Goal: Complete application form

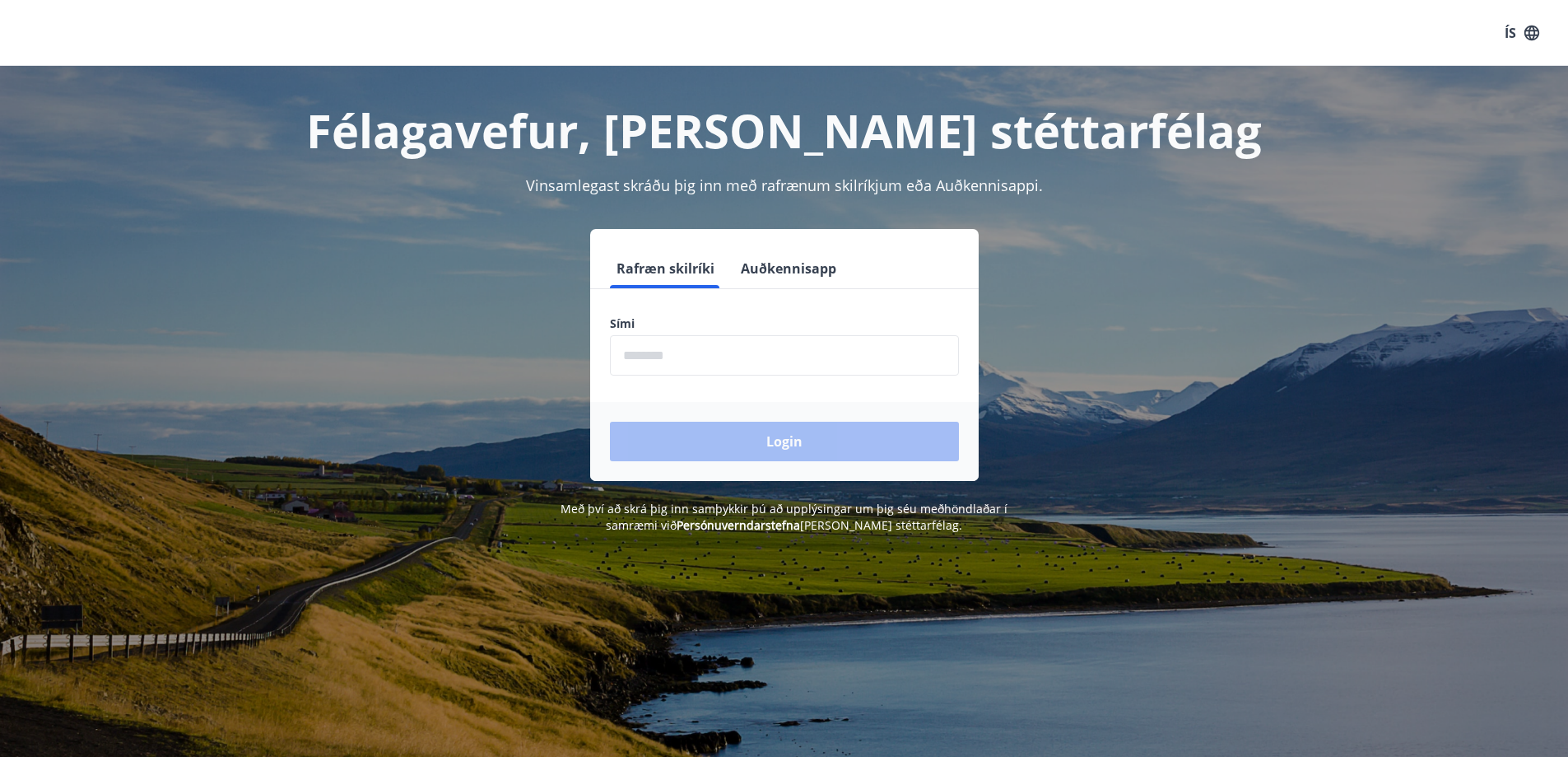
click at [813, 362] on input "phone" at bounding box center [784, 356] width 349 height 41
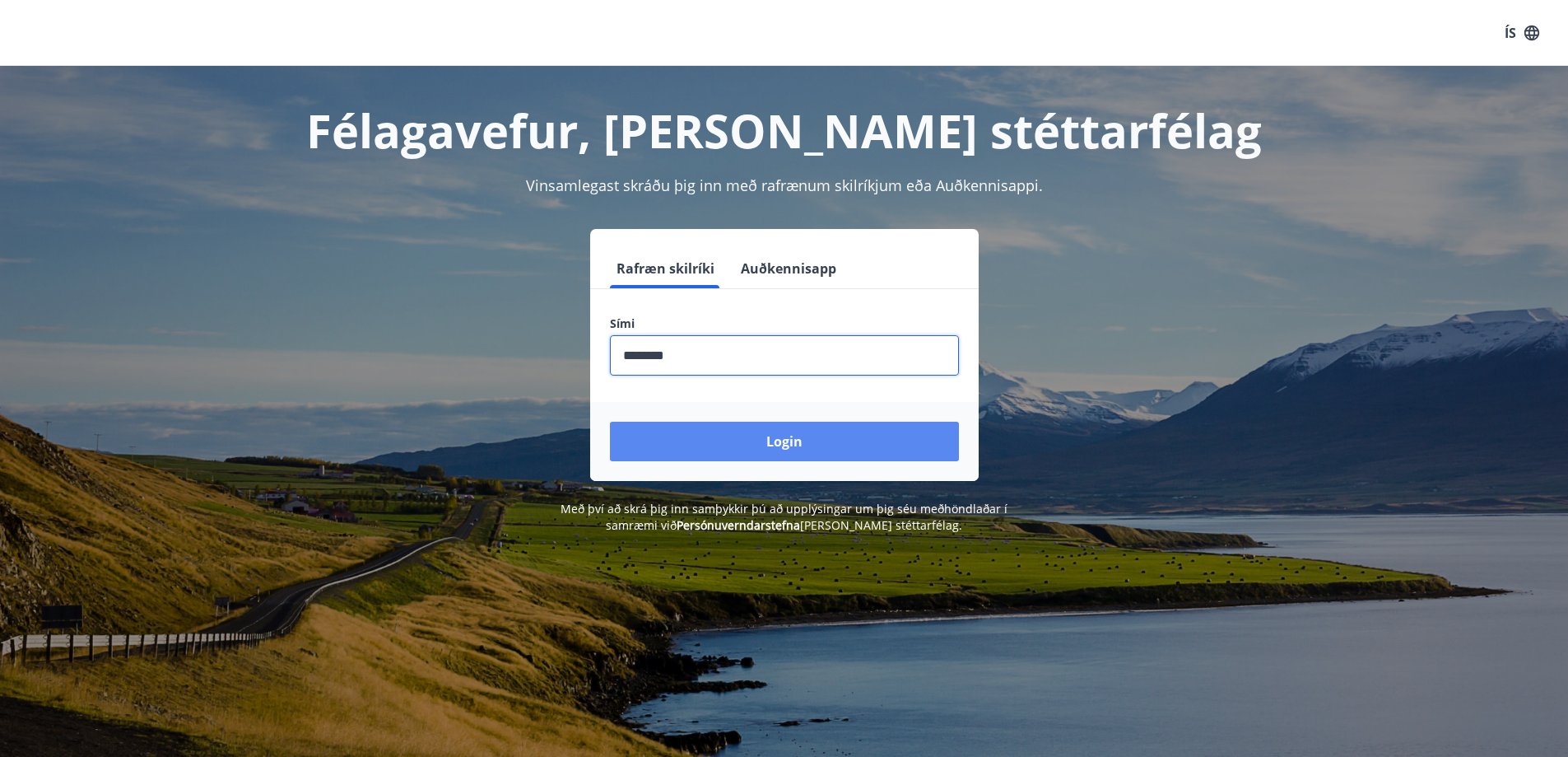
type input "********"
click at [803, 448] on button "Login" at bounding box center [784, 441] width 349 height 40
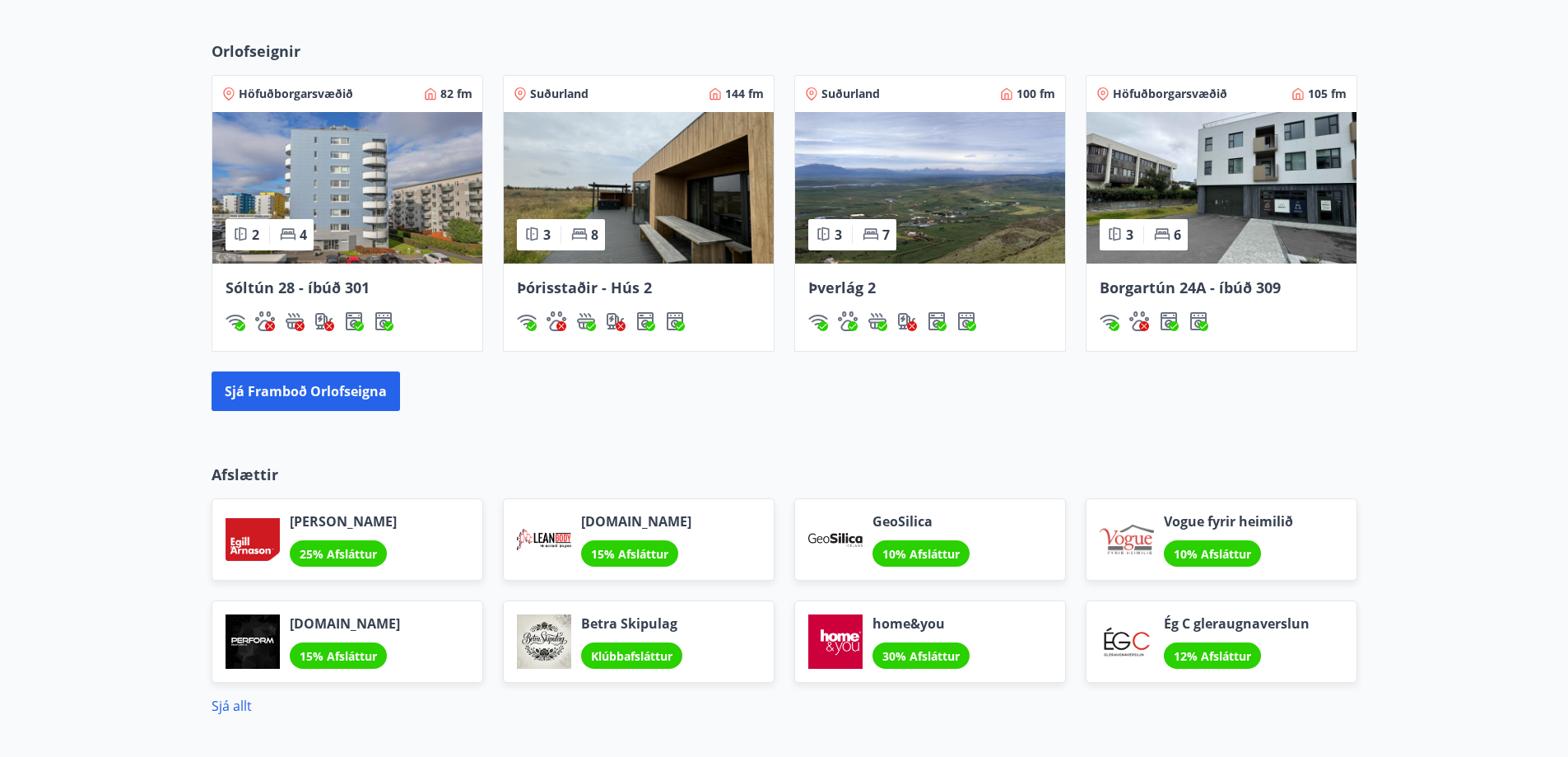
scroll to position [906, 0]
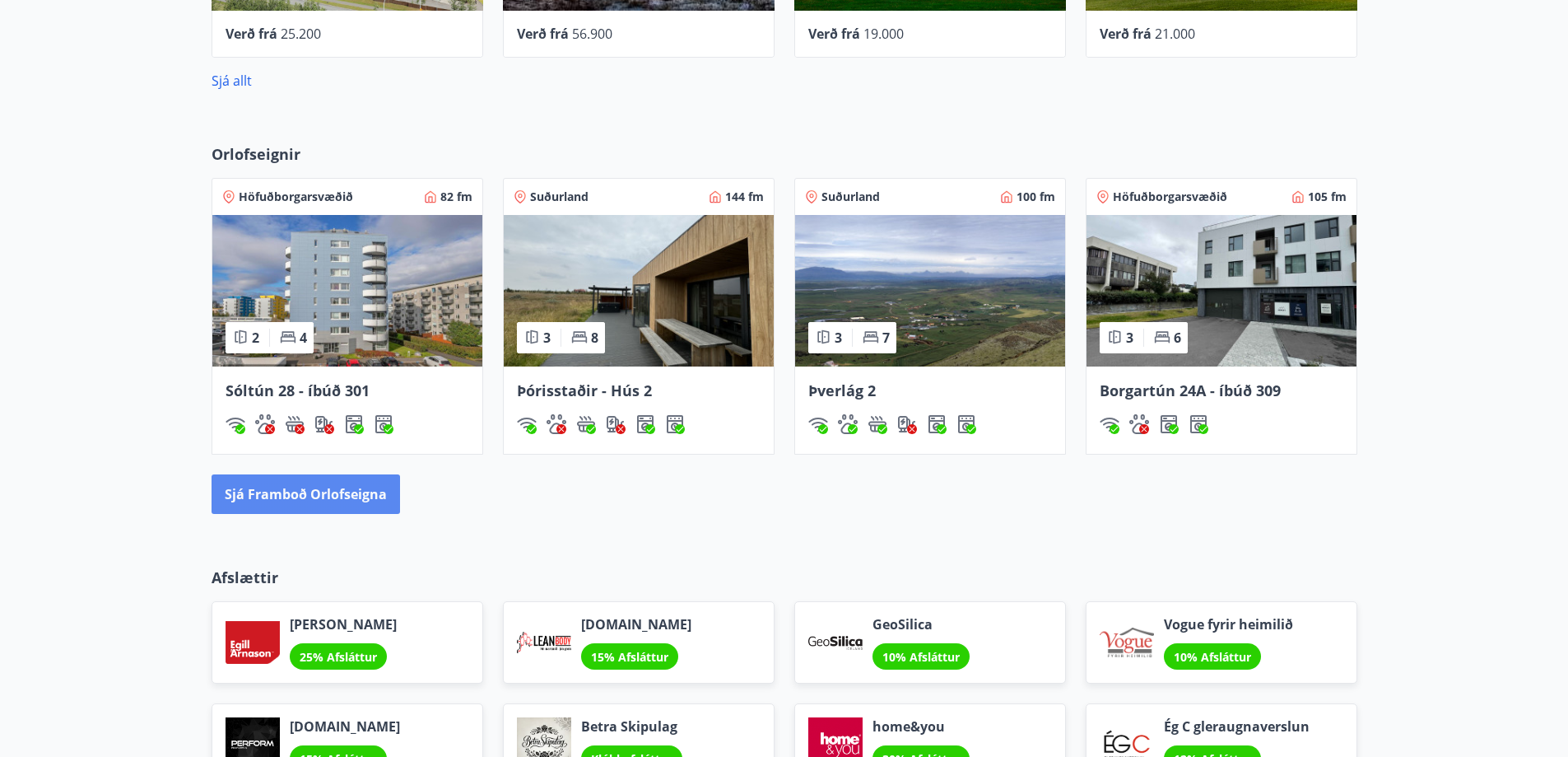
click at [316, 495] on button "Sjá framboð orlofseigna" at bounding box center [306, 494] width 189 height 40
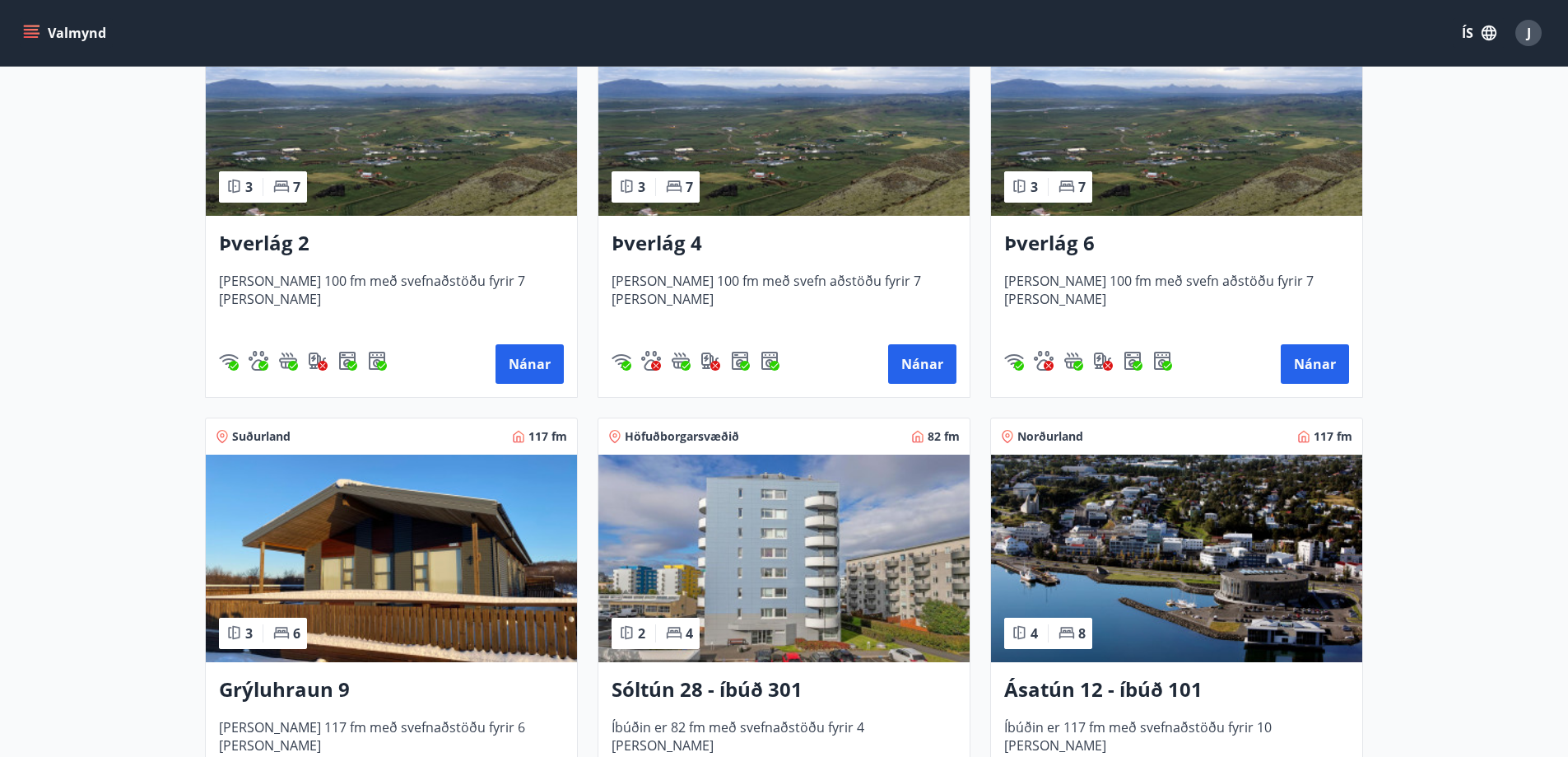
scroll to position [165, 0]
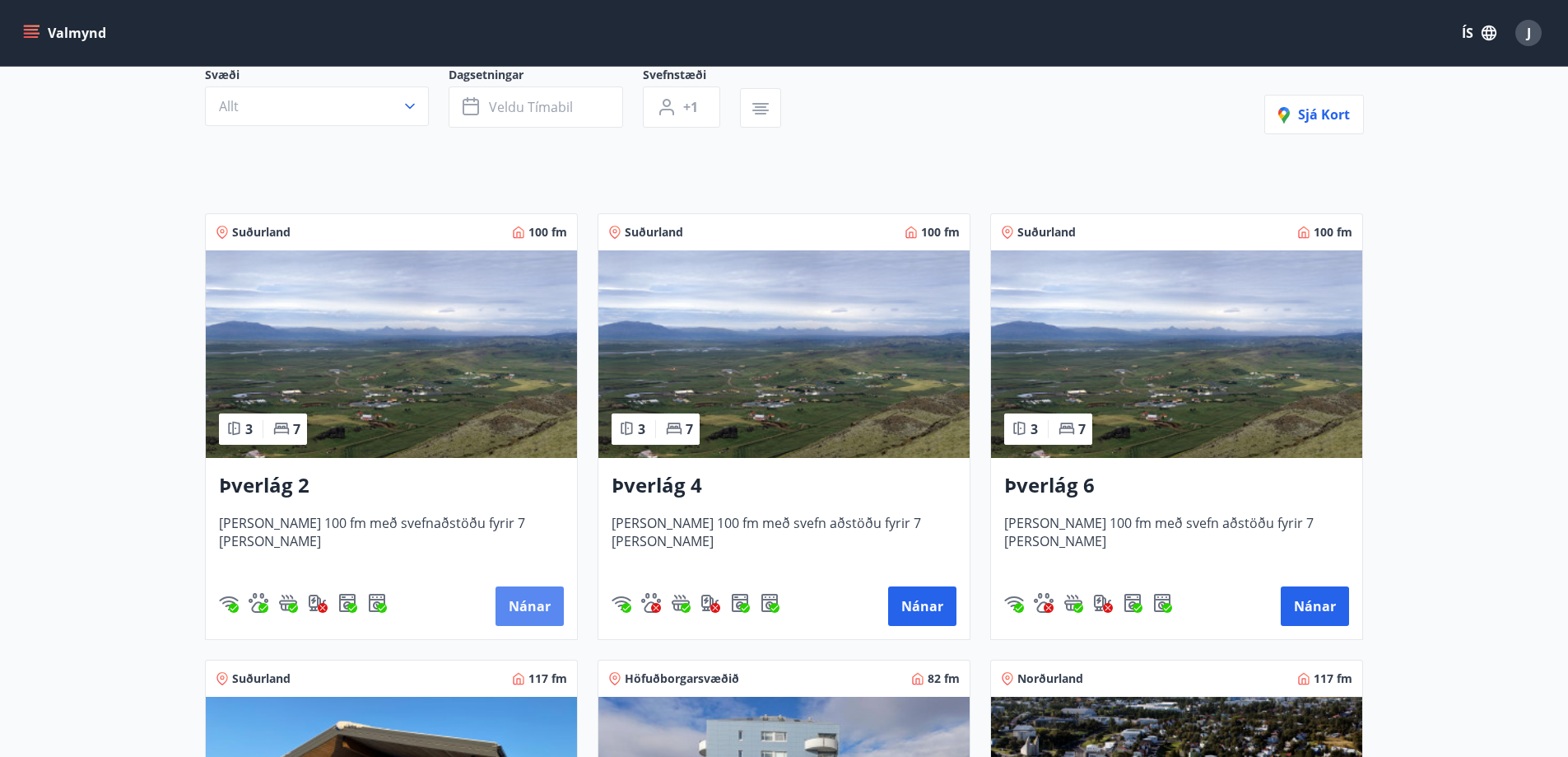
click at [548, 610] on button "Nánar" at bounding box center [529, 606] width 68 height 40
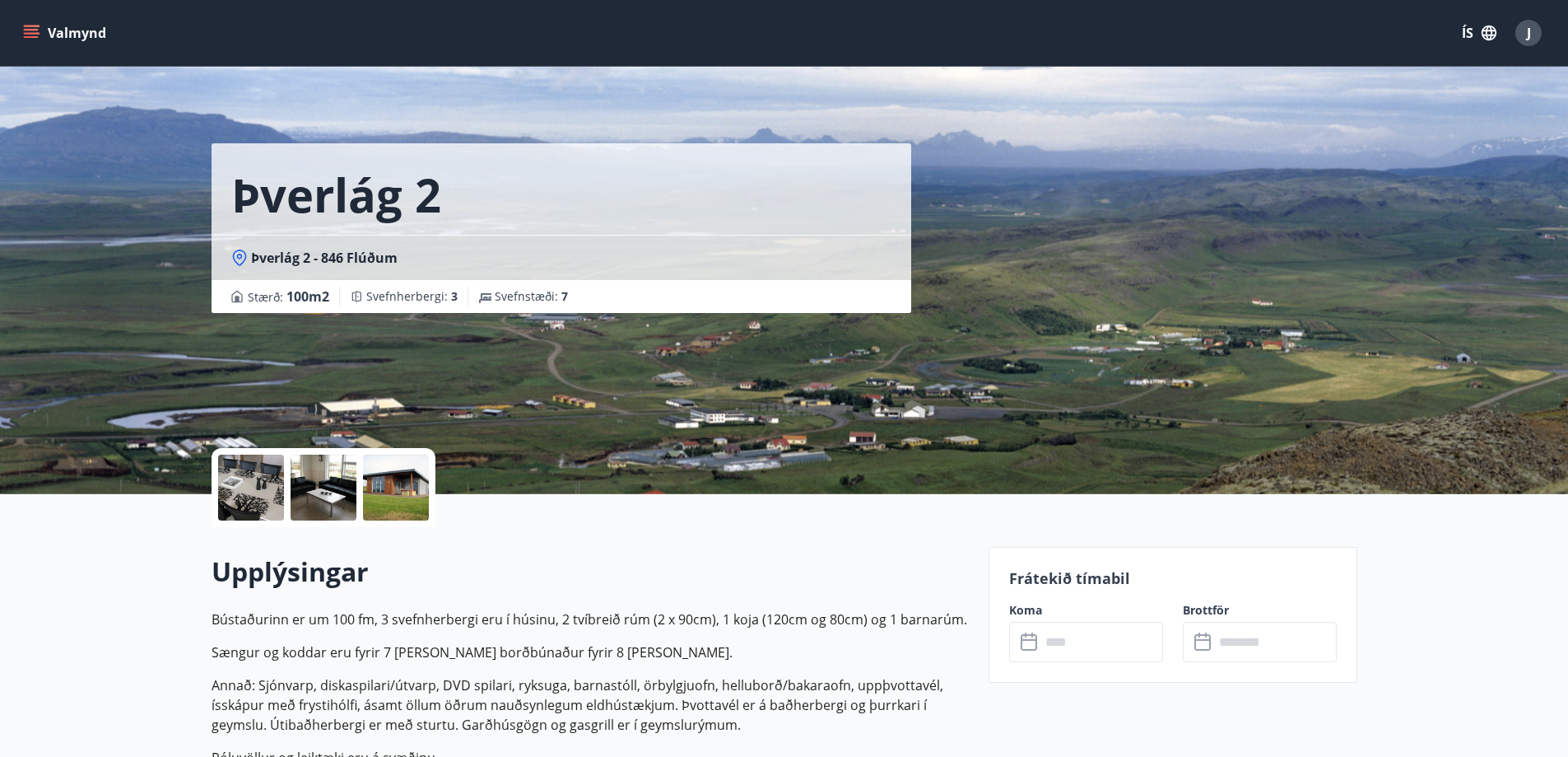
click at [1156, 646] on input "text" at bounding box center [1101, 642] width 122 height 41
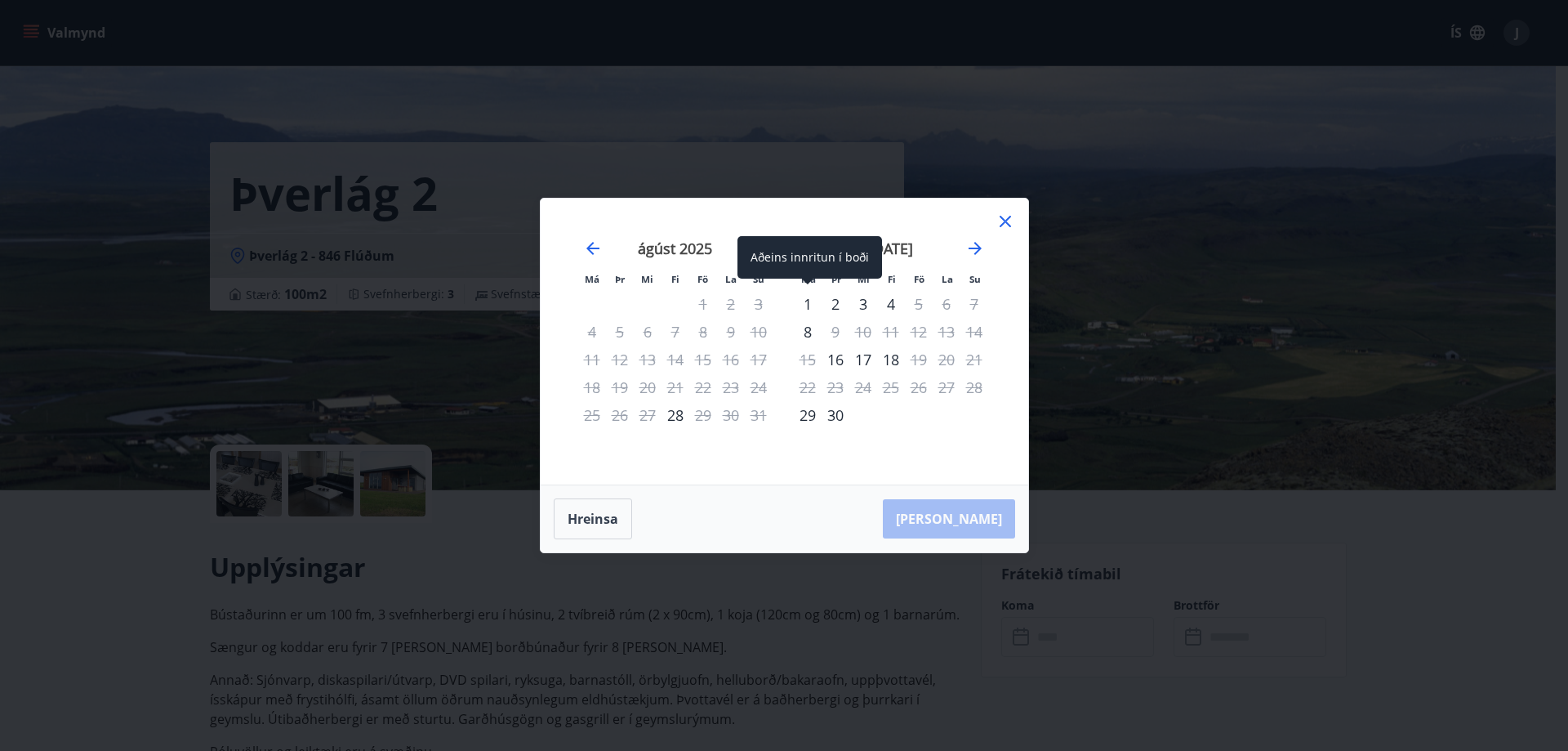
click at [808, 303] on div "1" at bounding box center [807, 303] width 28 height 28
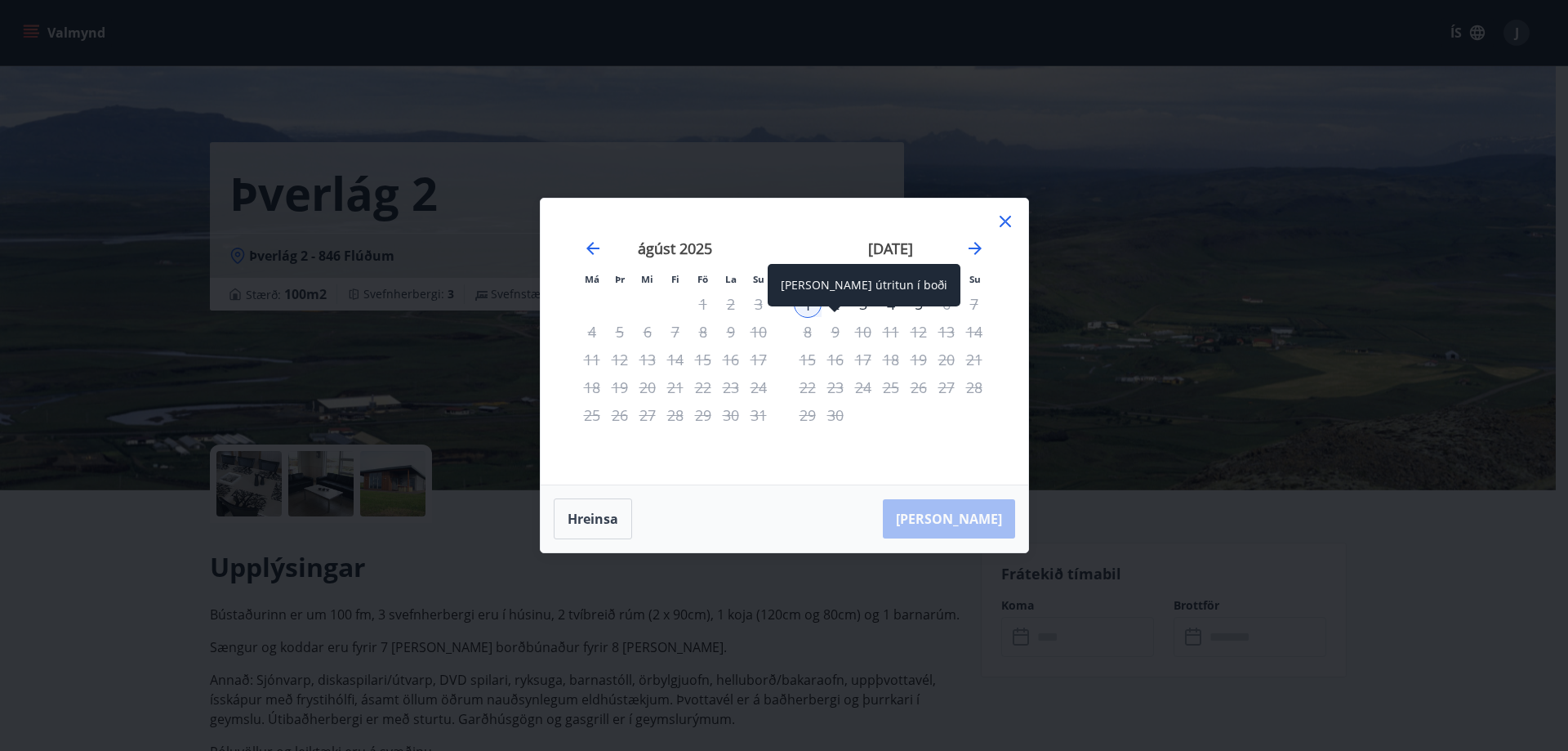
click at [863, 309] on div "Aðeins útritun í boði" at bounding box center [864, 291] width 193 height 54
click at [862, 310] on div "3" at bounding box center [862, 303] width 28 height 28
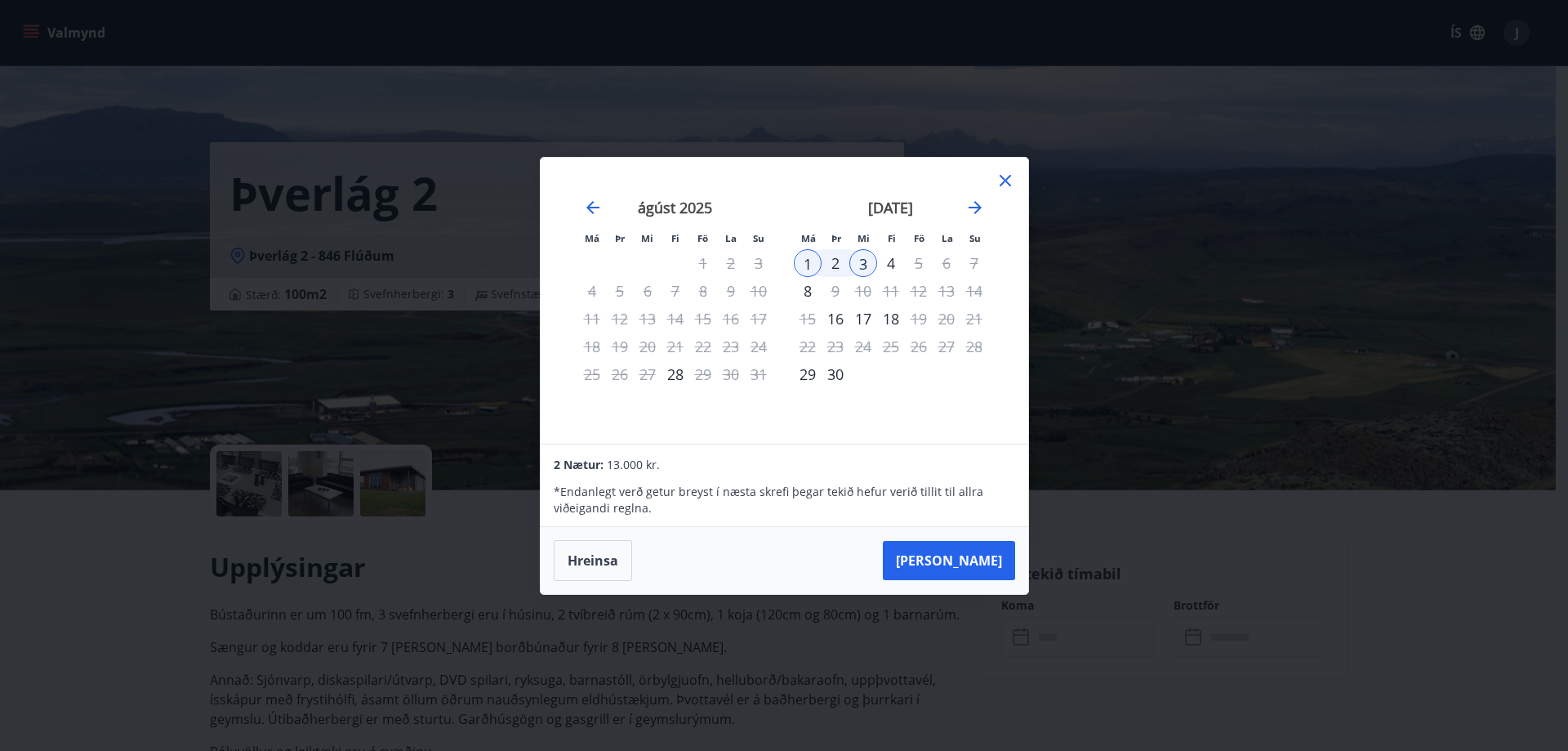
click at [894, 267] on div "4" at bounding box center [890, 262] width 28 height 28
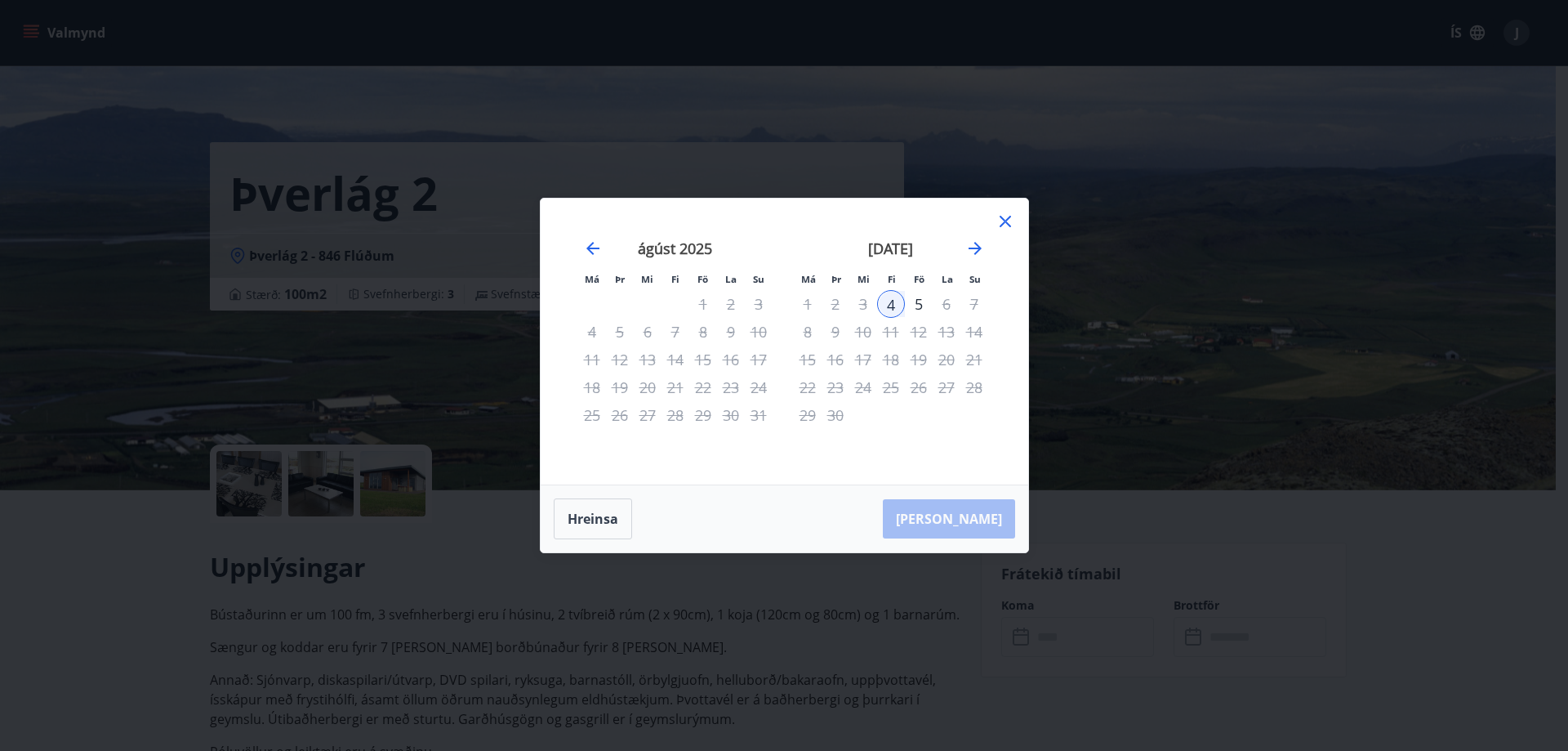
click at [999, 217] on icon at bounding box center [1005, 221] width 19 height 19
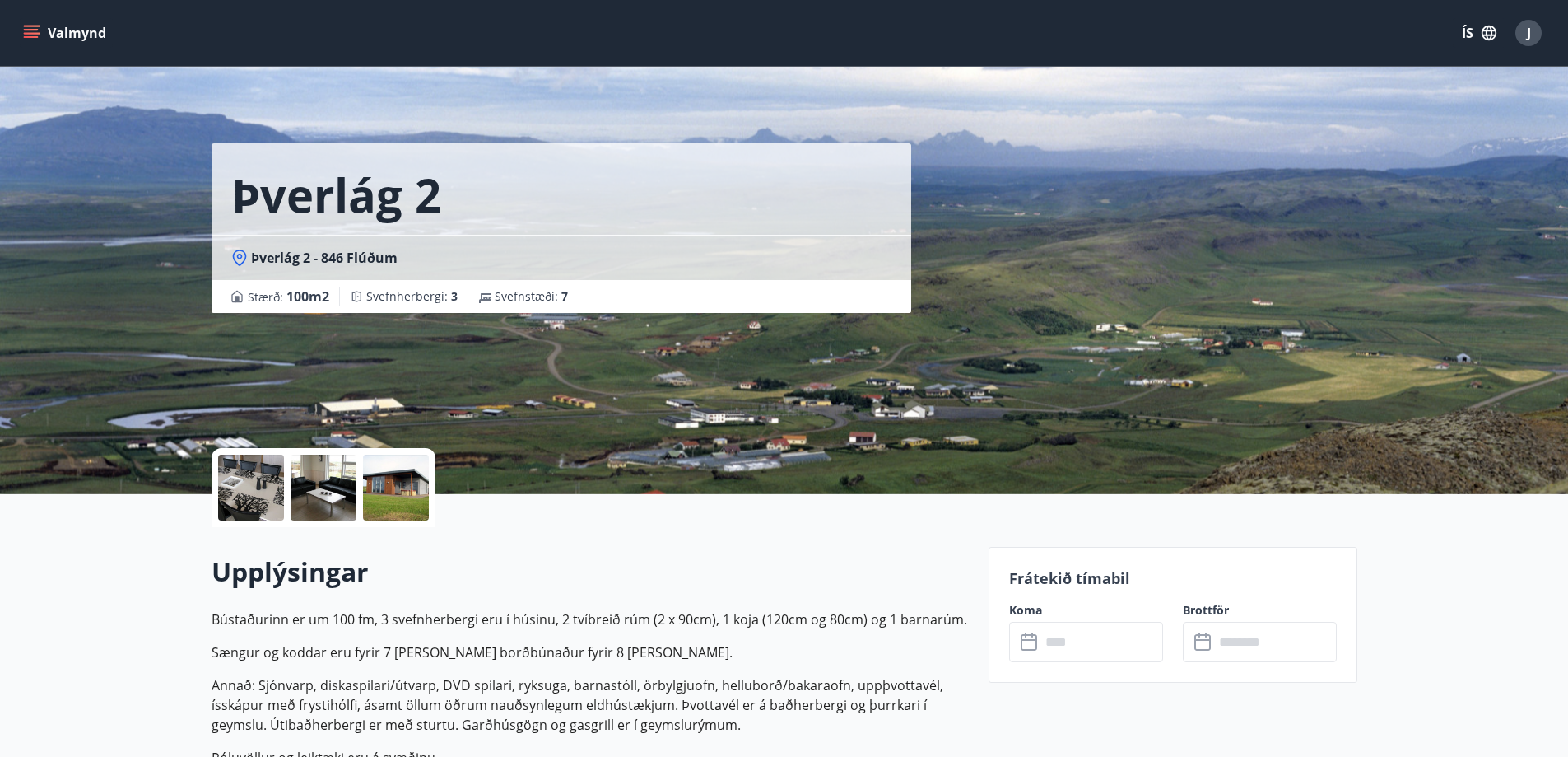
click at [51, 35] on button "Valmynd" at bounding box center [66, 33] width 93 height 30
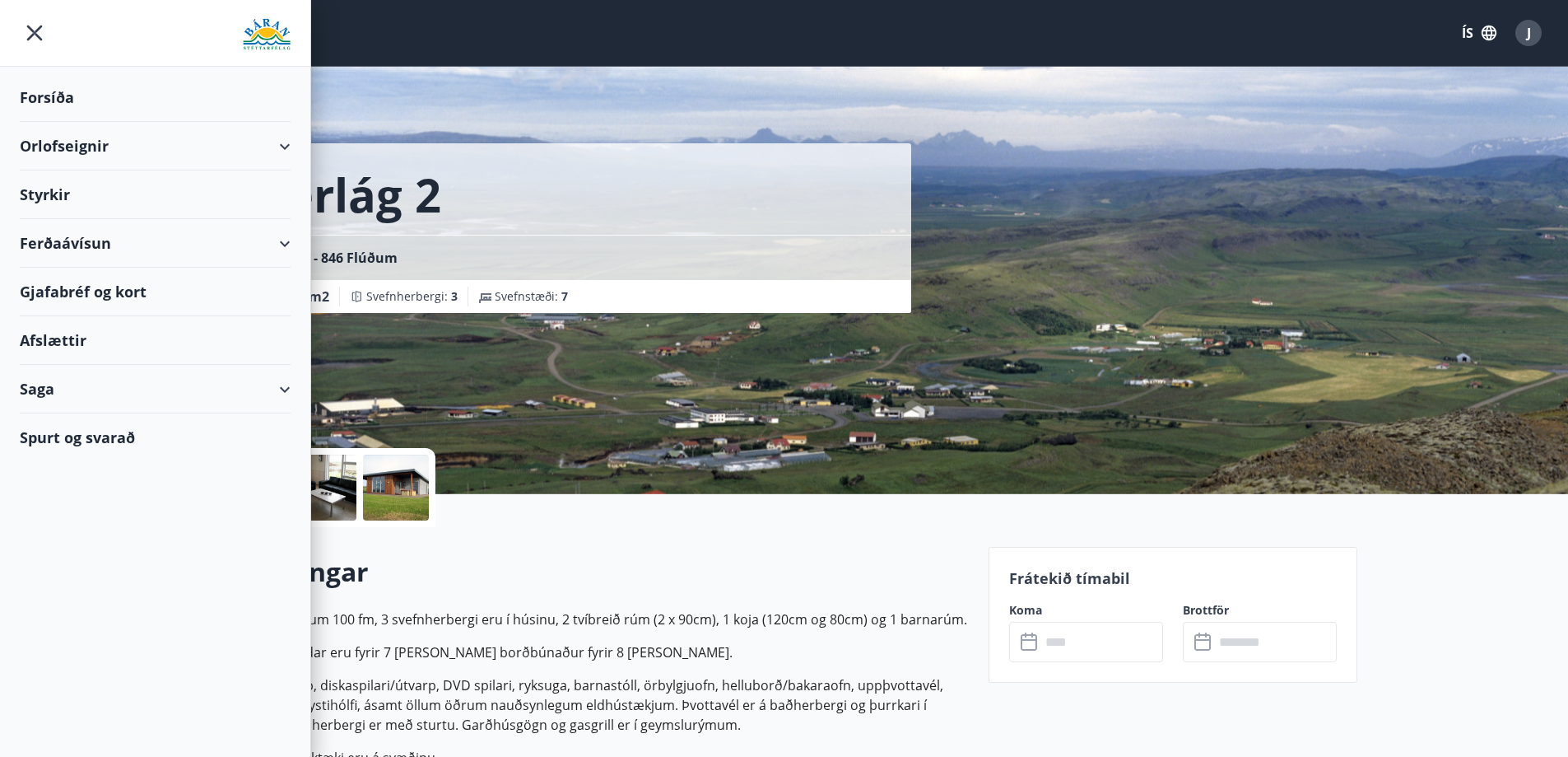
click at [102, 247] on div "Ferðaávísun" at bounding box center [154, 243] width 271 height 48
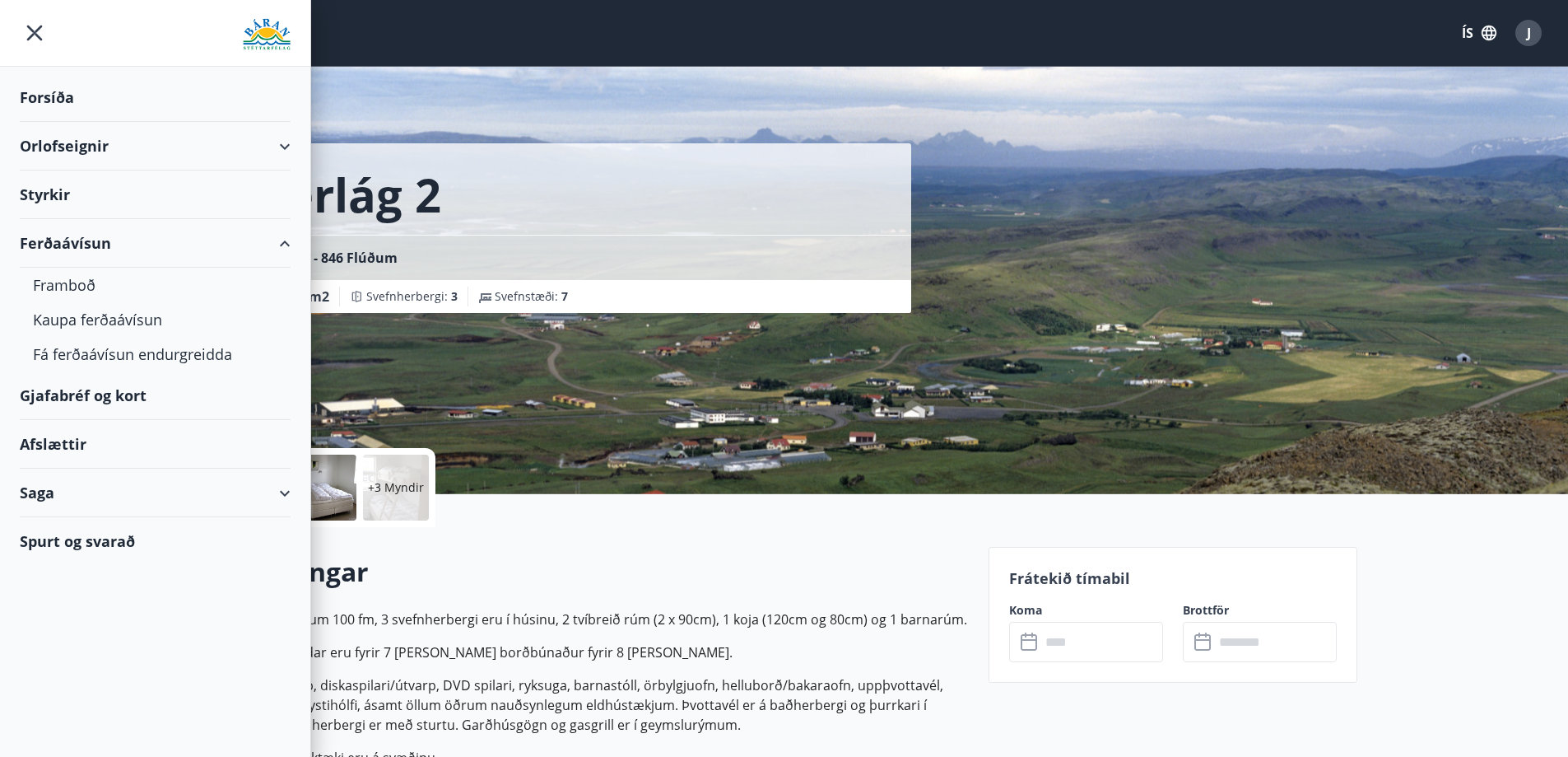
click at [82, 122] on div "Styrkir" at bounding box center [154, 97] width 271 height 48
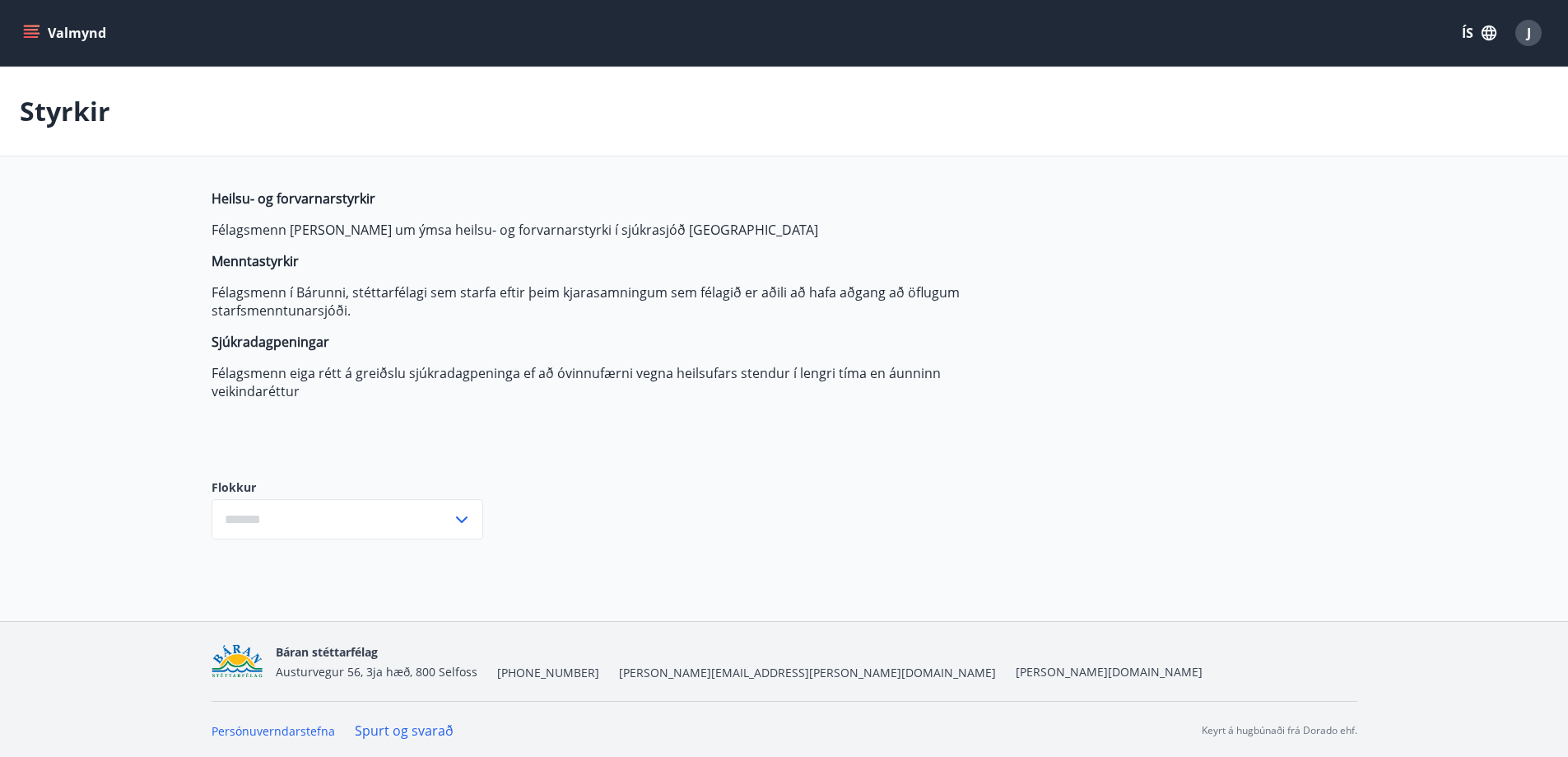
type input "***"
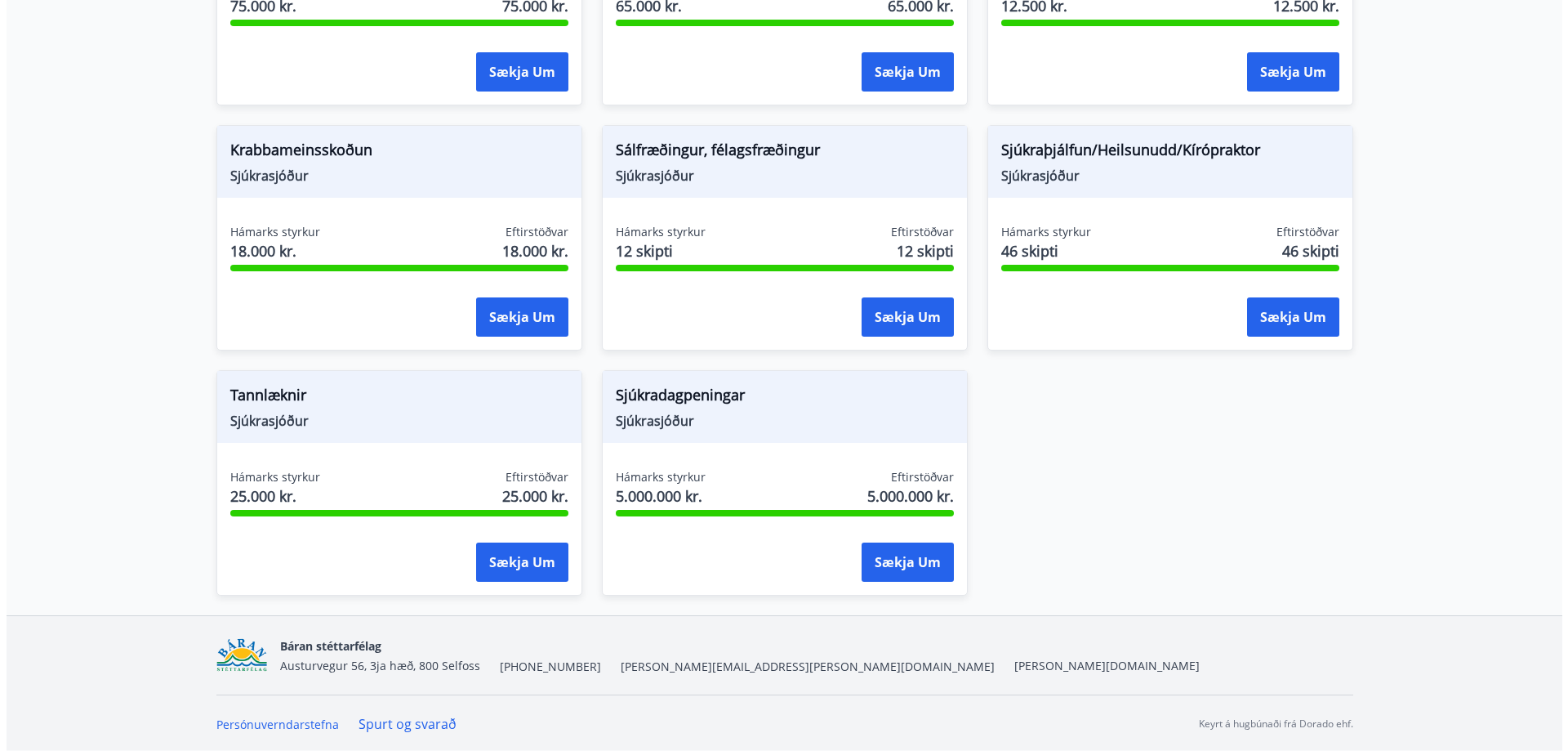
scroll to position [1172, 0]
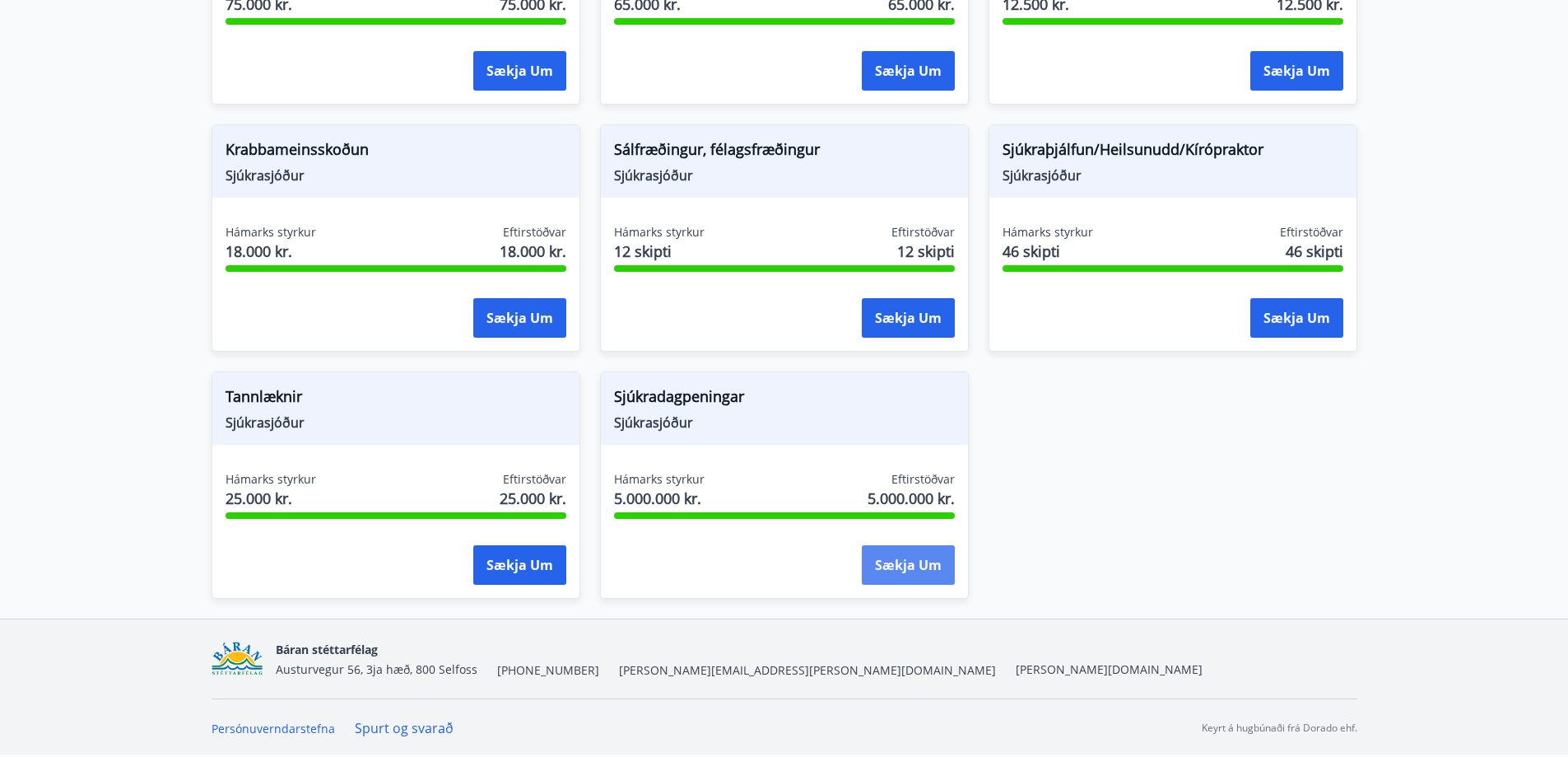
click at [904, 561] on button "Sækja um" at bounding box center [908, 564] width 93 height 40
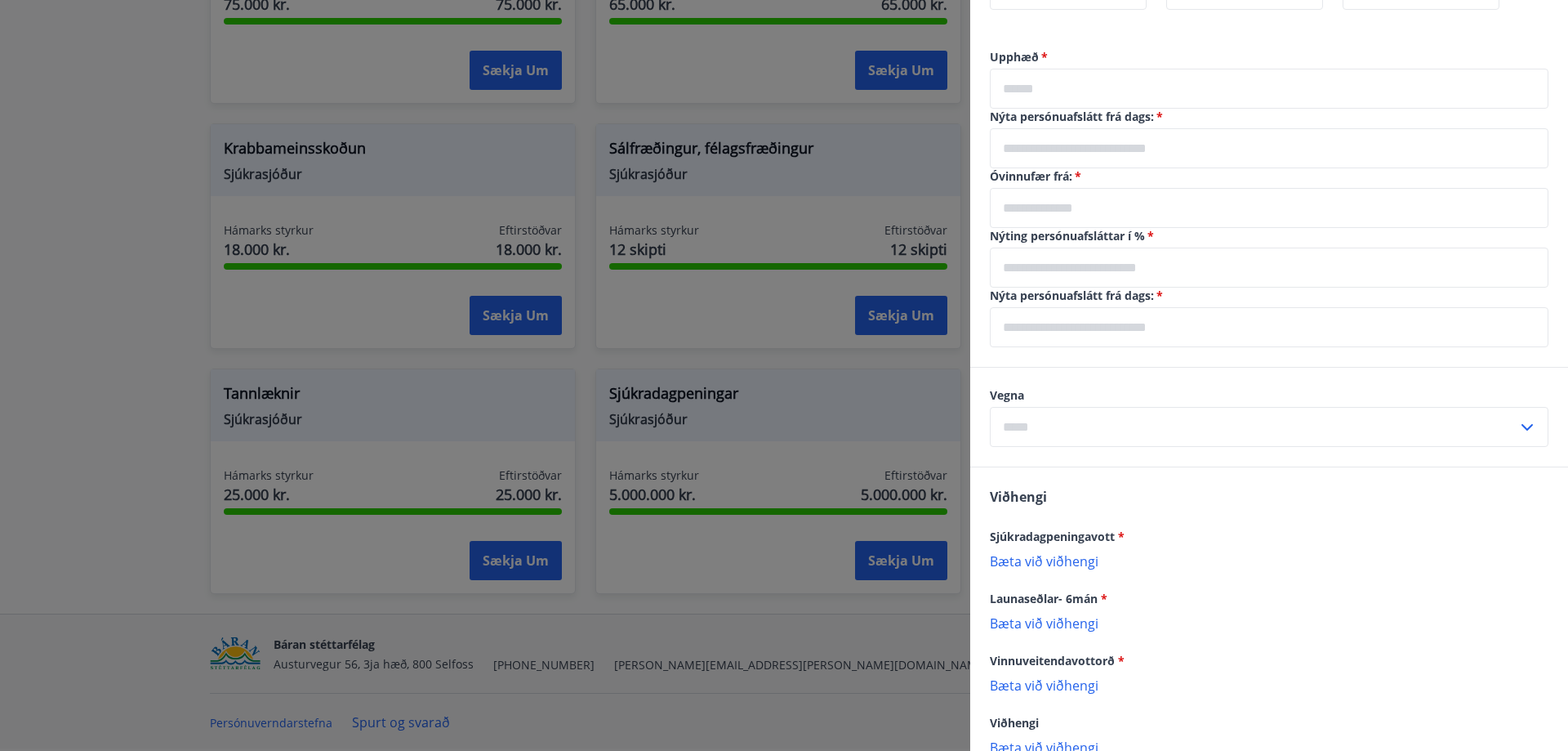
scroll to position [317, 0]
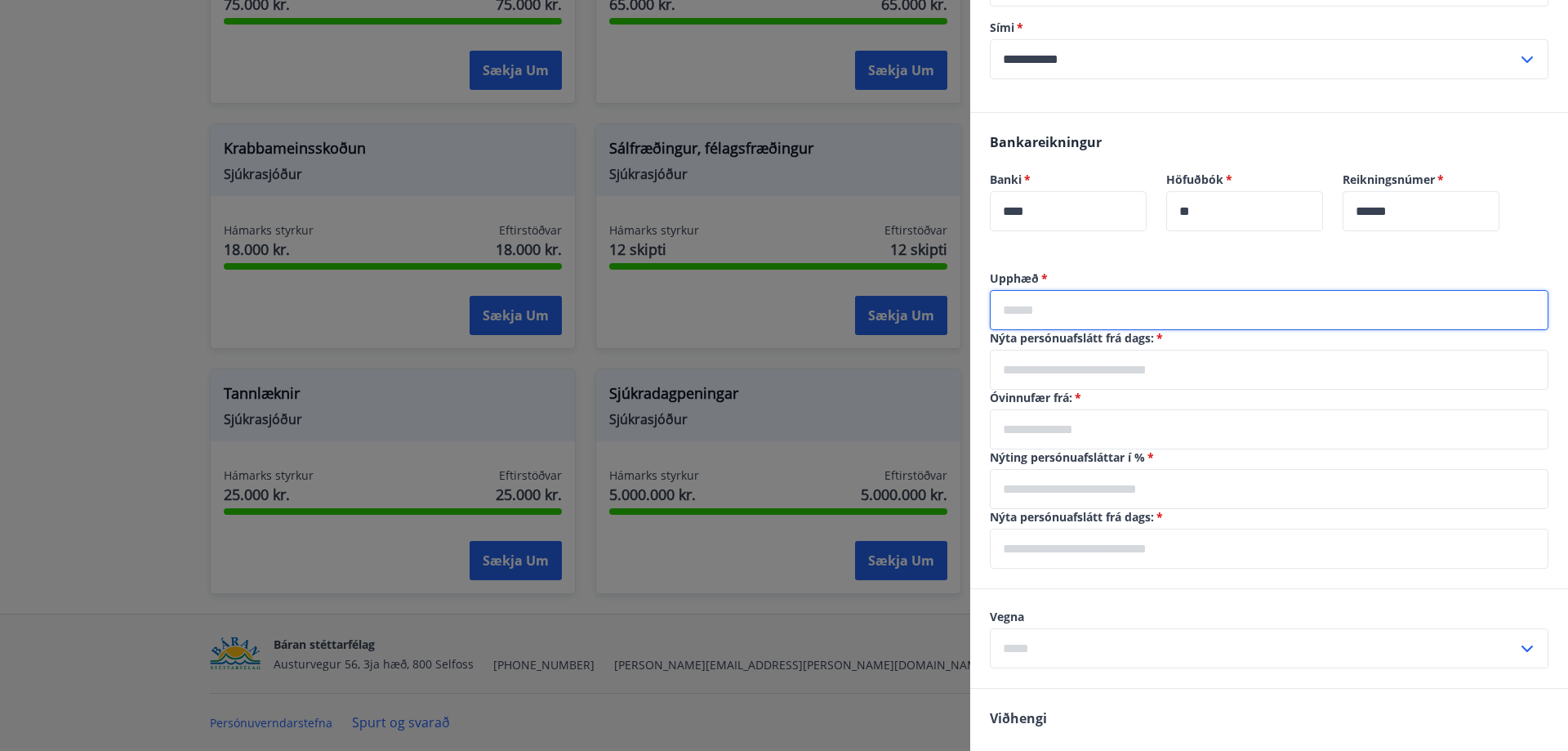
click at [1169, 314] on input "text" at bounding box center [1269, 310] width 558 height 40
click at [1250, 432] on input "text" at bounding box center [1269, 430] width 558 height 40
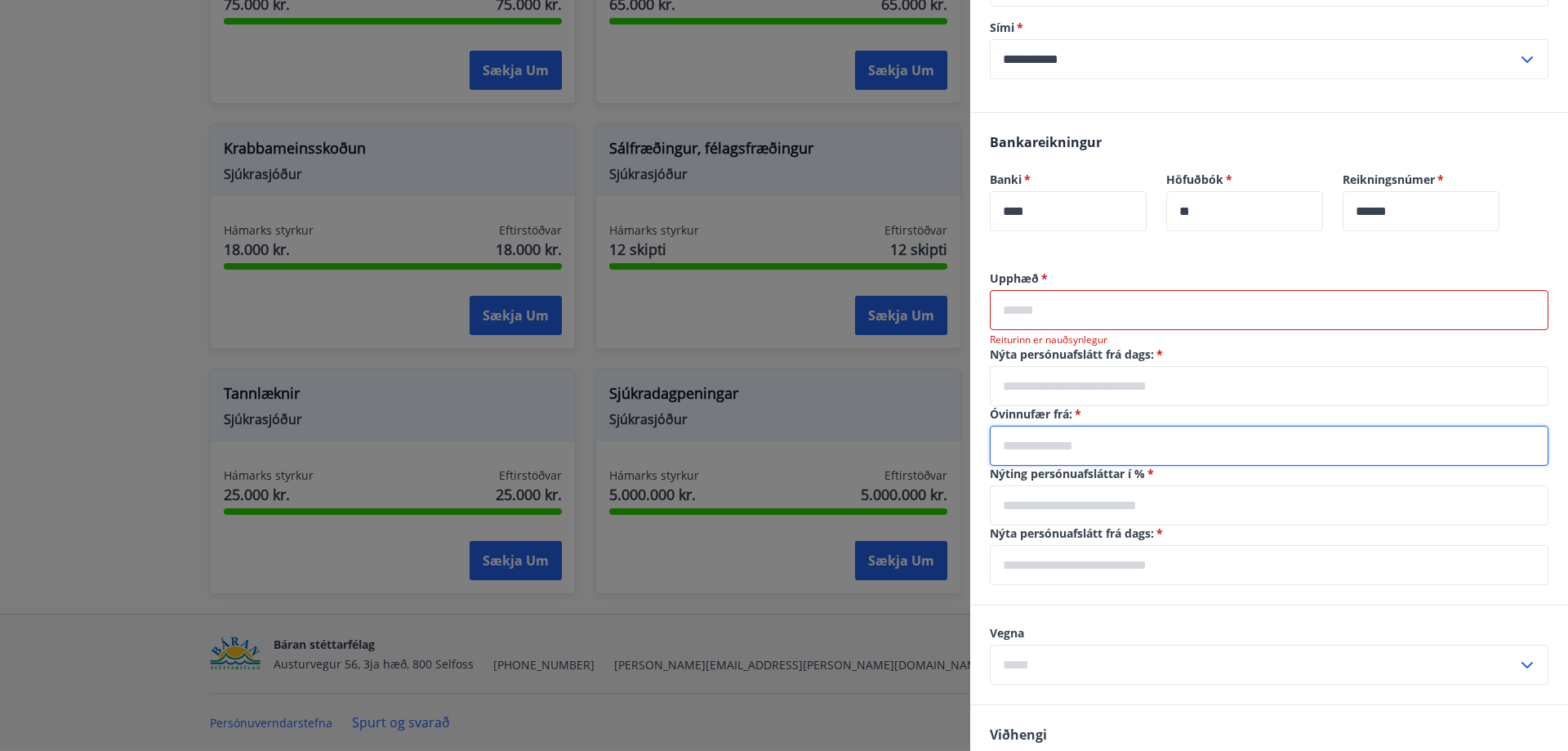
click at [1373, 452] on input "text" at bounding box center [1269, 446] width 558 height 40
